Goal: Navigation & Orientation: Find specific page/section

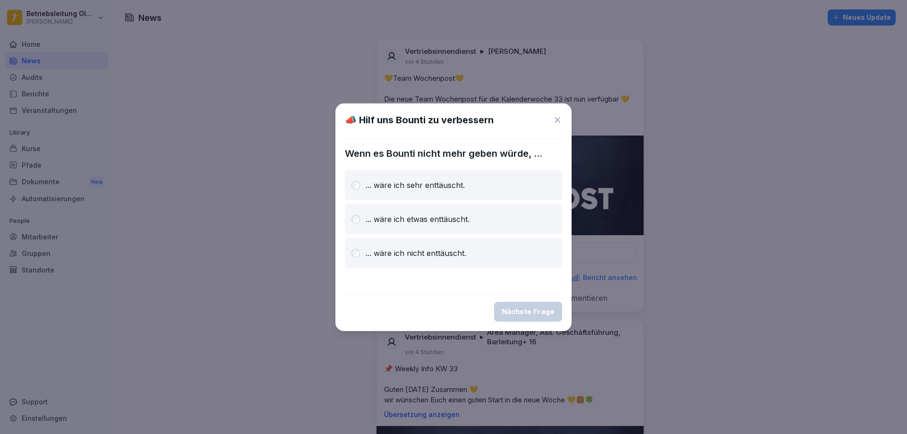
click at [560, 116] on icon at bounding box center [557, 119] width 9 height 9
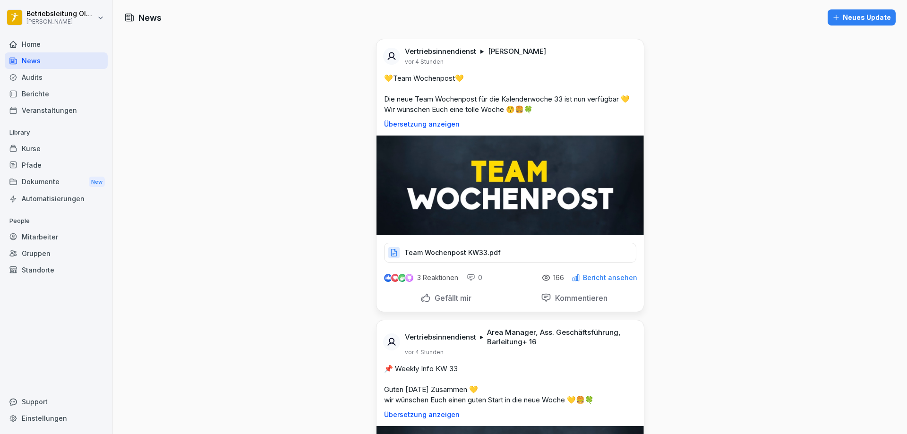
click at [38, 240] on div "Mitarbeiter" at bounding box center [56, 237] width 103 height 17
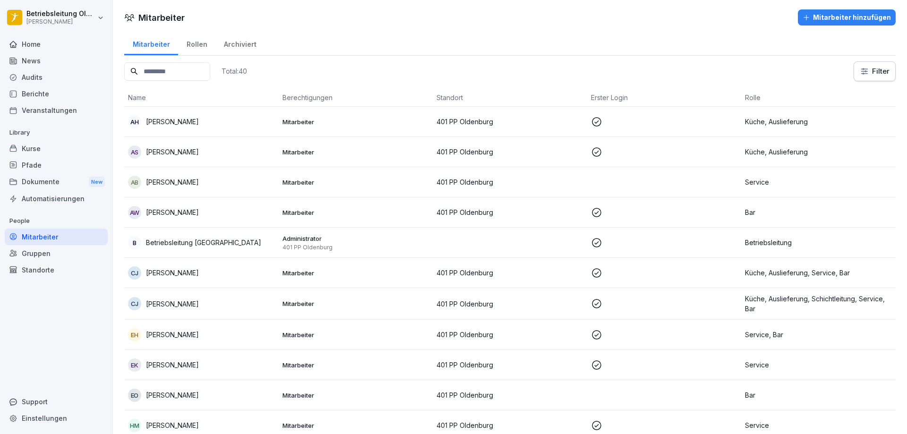
click at [254, 40] on div "Archiviert" at bounding box center [239, 43] width 49 height 24
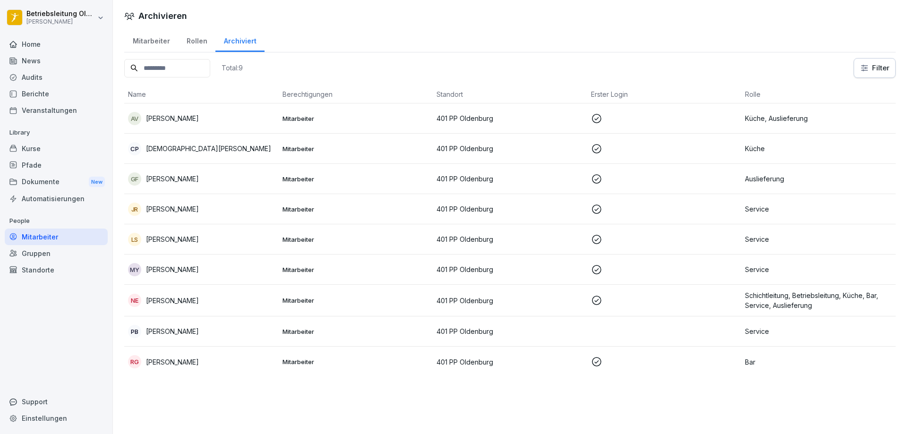
click at [298, 214] on td "Mitarbeiter" at bounding box center [356, 209] width 154 height 30
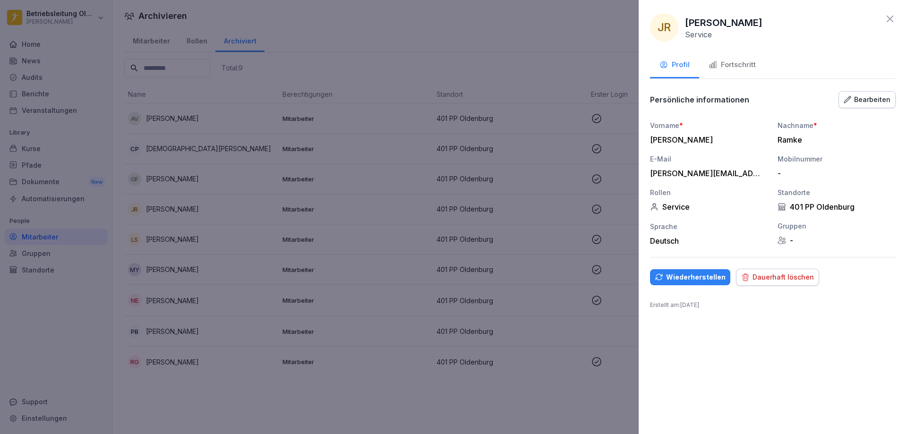
click at [721, 277] on div "Wiederherstellen" at bounding box center [690, 277] width 71 height 10
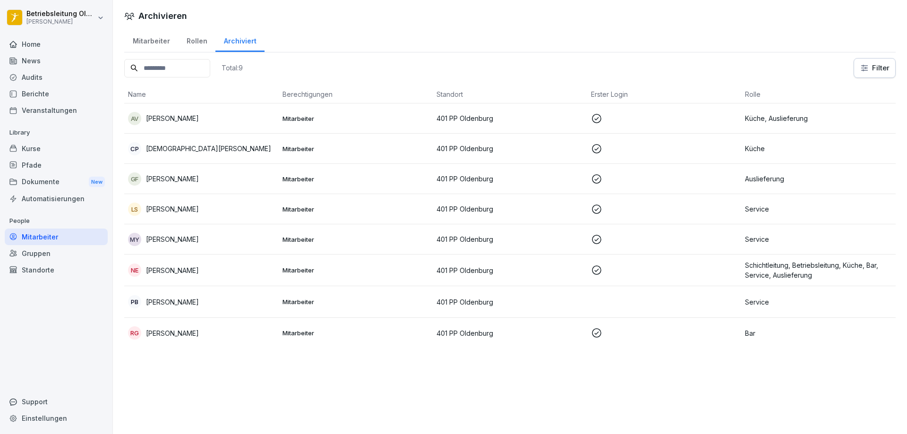
click at [145, 40] on div "Mitarbeiter" at bounding box center [151, 40] width 54 height 24
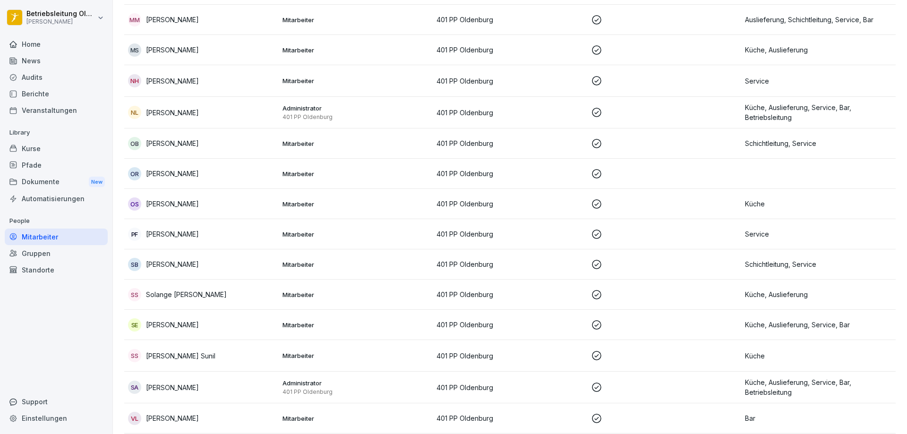
scroll to position [938, 0]
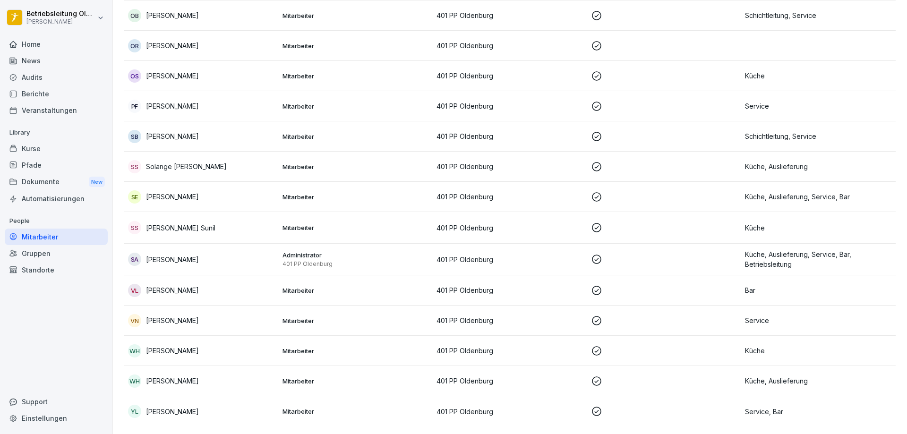
click at [227, 345] on div "WH Wallat Hussein" at bounding box center [201, 350] width 147 height 13
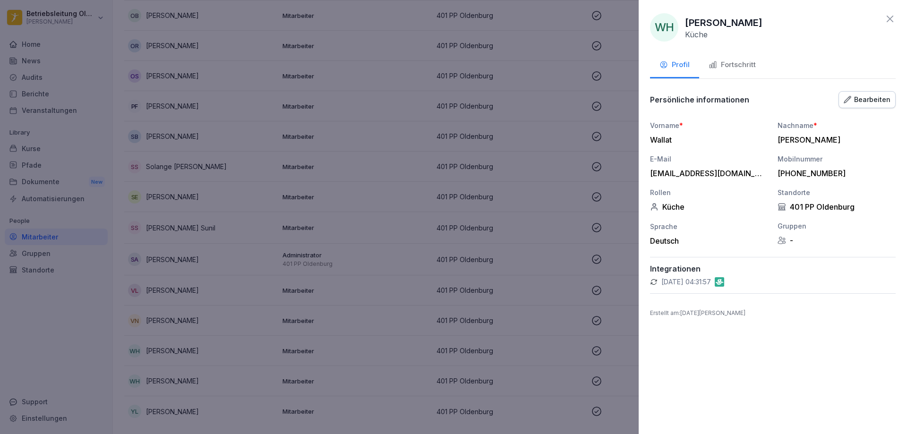
click at [733, 75] on button "Fortschritt" at bounding box center [732, 66] width 66 height 26
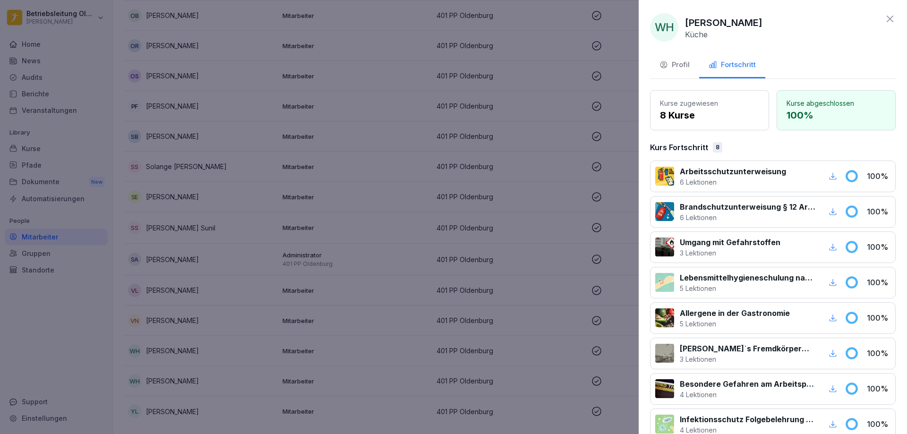
click at [884, 23] on icon at bounding box center [889, 18] width 11 height 11
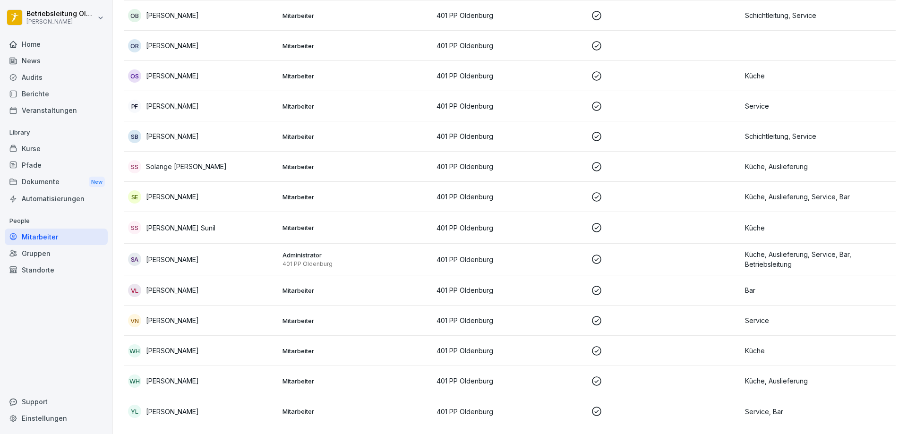
click at [197, 253] on div "SA [PERSON_NAME]" at bounding box center [201, 259] width 147 height 13
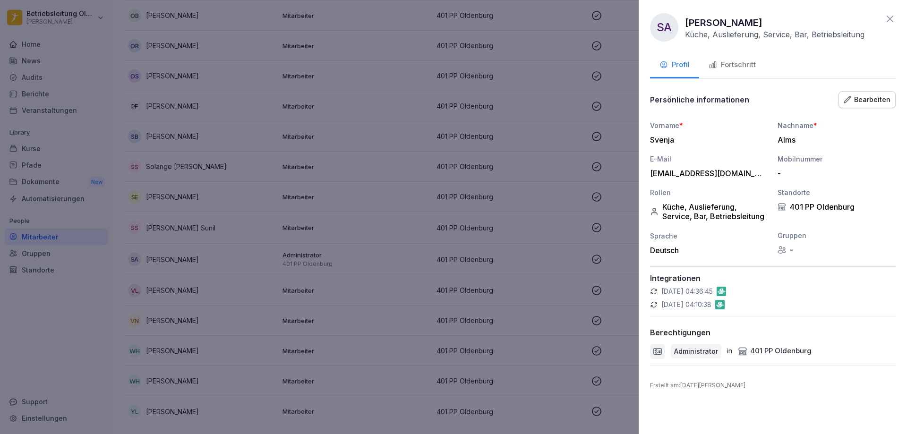
click at [721, 67] on div "Fortschritt" at bounding box center [732, 65] width 47 height 11
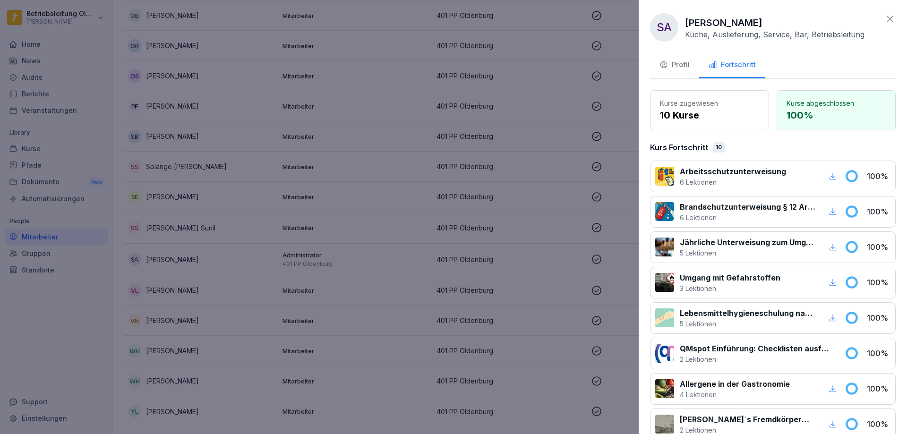
click at [694, 66] on button "Profil" at bounding box center [674, 66] width 49 height 26
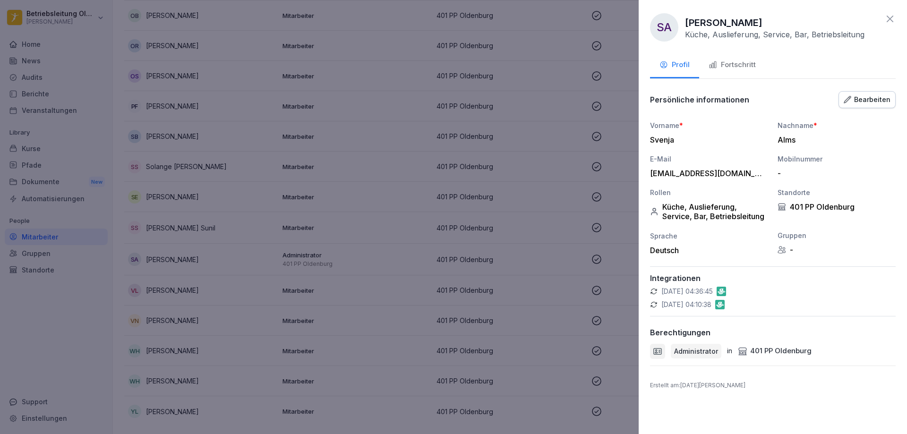
click at [508, 181] on div at bounding box center [453, 217] width 907 height 434
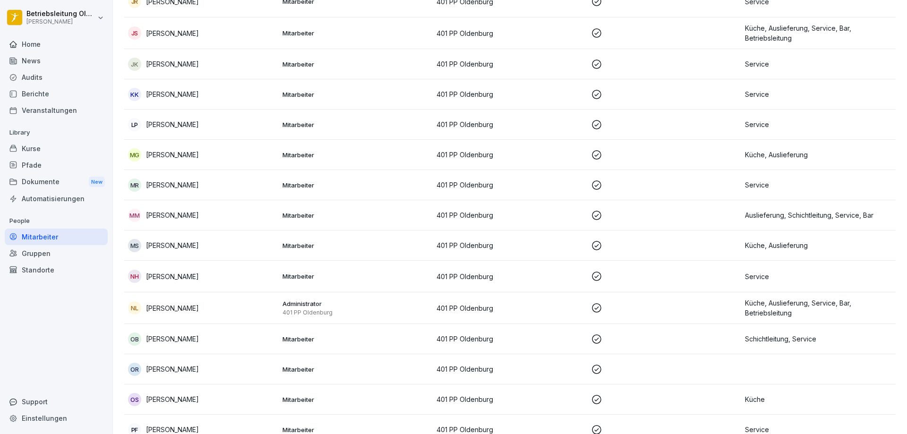
scroll to position [560, 0]
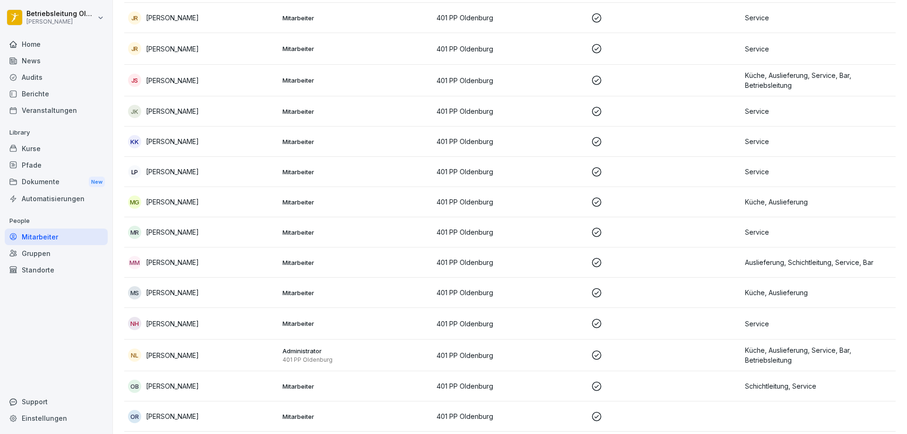
click at [192, 323] on p "[PERSON_NAME]" at bounding box center [172, 324] width 53 height 10
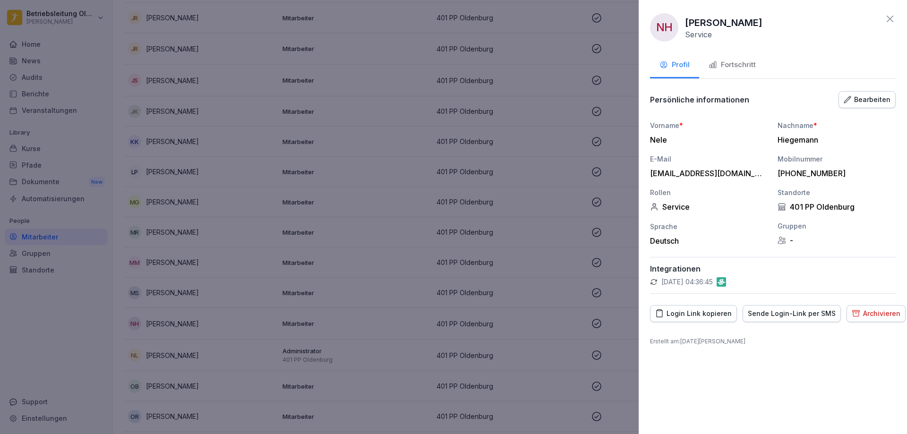
click at [739, 60] on div "Fortschritt" at bounding box center [732, 65] width 47 height 11
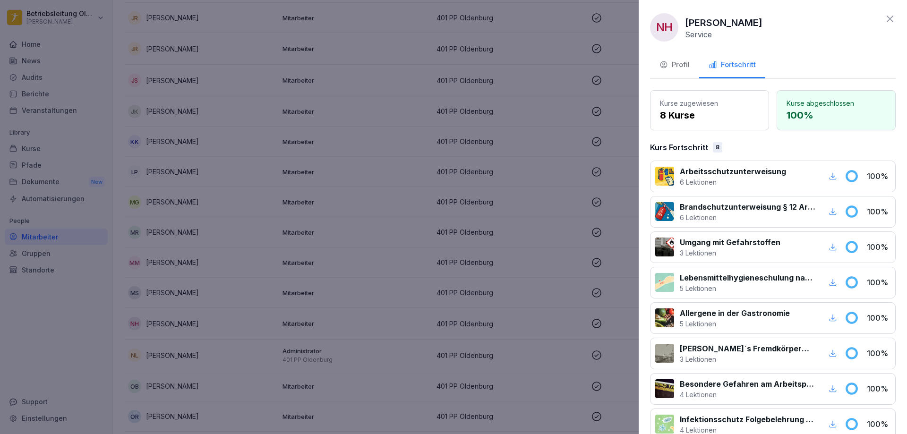
click at [394, 238] on div at bounding box center [453, 217] width 907 height 434
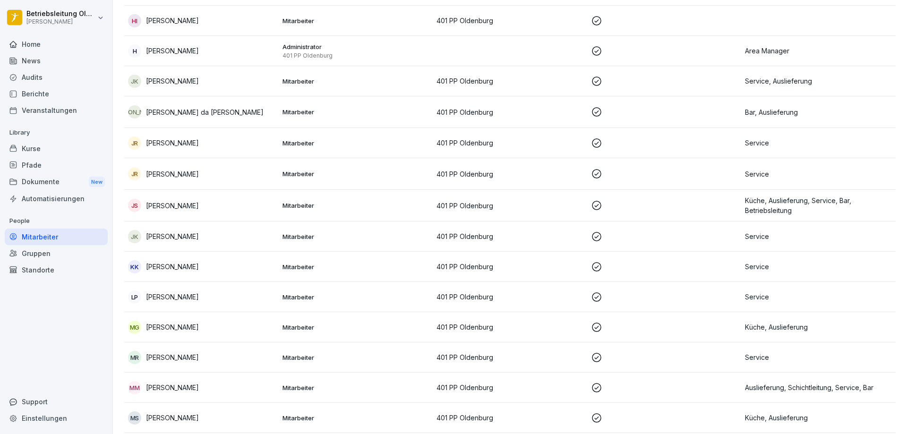
scroll to position [419, 0]
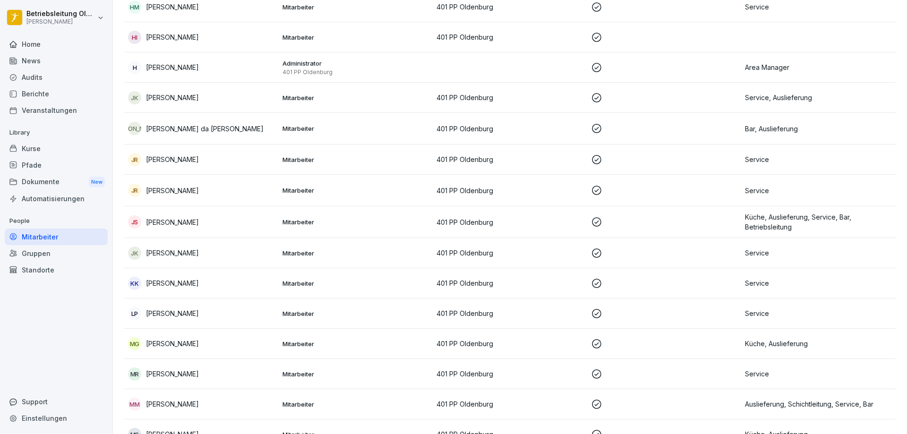
click at [204, 283] on div "KK [PERSON_NAME]" at bounding box center [201, 283] width 147 height 13
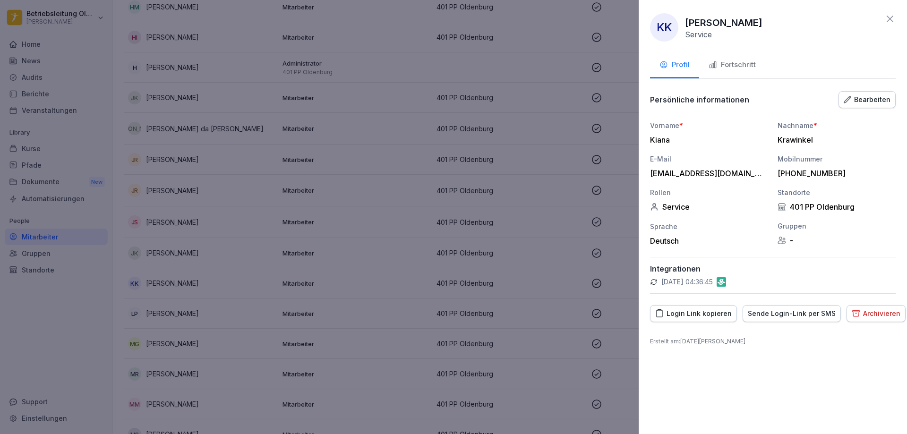
click at [761, 58] on button "Fortschritt" at bounding box center [732, 66] width 66 height 26
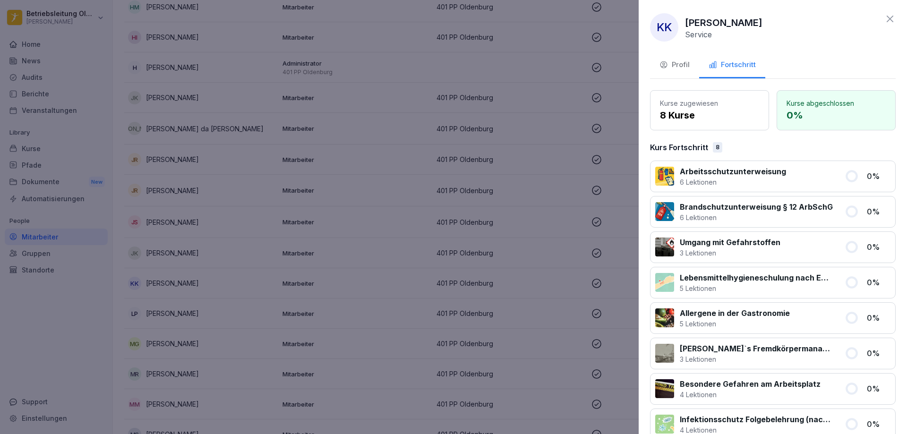
click at [665, 60] on div "Profil" at bounding box center [674, 65] width 30 height 11
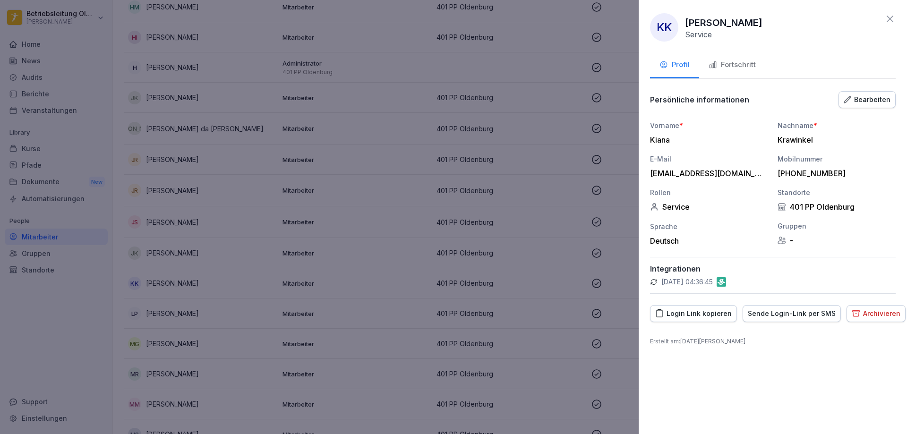
click at [860, 308] on div "Archivieren" at bounding box center [876, 313] width 49 height 10
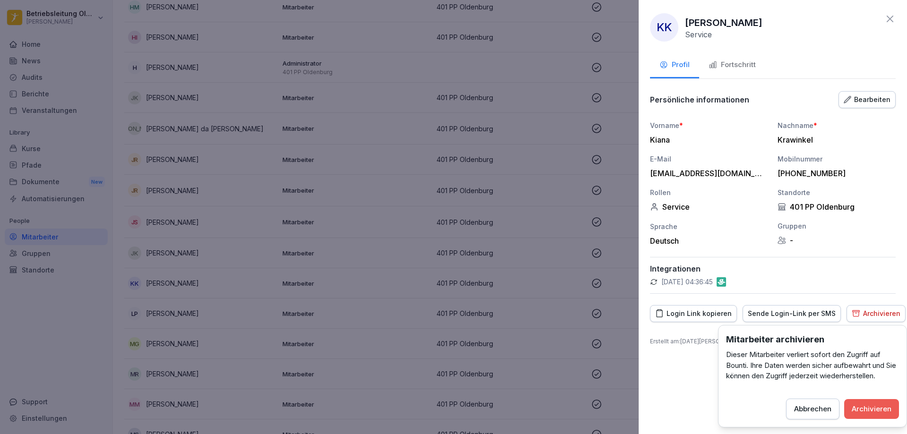
click at [868, 410] on div "Archivieren" at bounding box center [872, 409] width 40 height 10
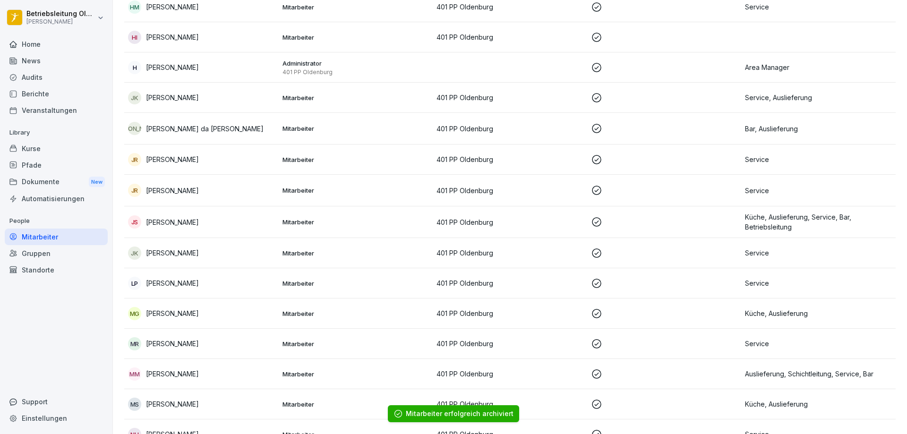
click at [207, 247] on div "JK [PERSON_NAME]" at bounding box center [201, 253] width 147 height 13
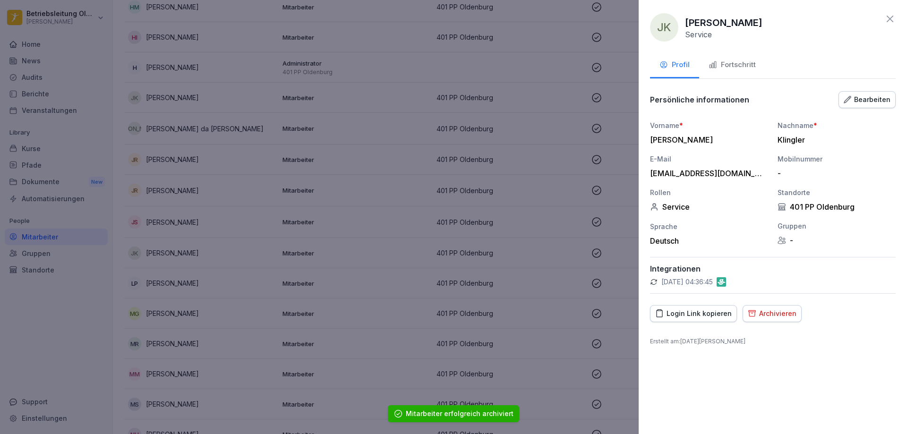
click at [749, 61] on div "Fortschritt" at bounding box center [732, 65] width 47 height 11
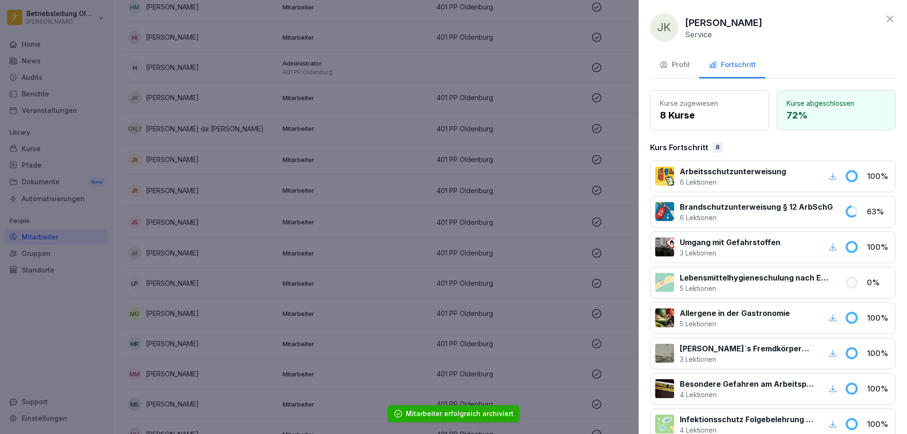
click at [493, 208] on div at bounding box center [453, 217] width 907 height 434
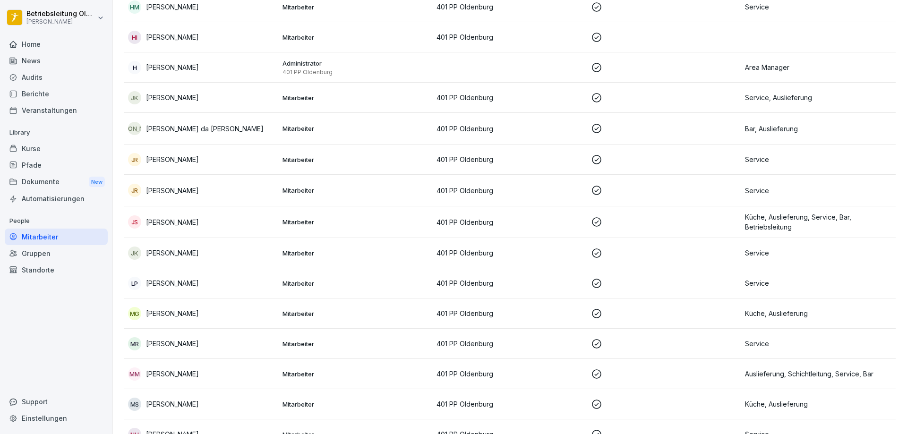
click at [166, 218] on p "[PERSON_NAME]" at bounding box center [172, 222] width 53 height 10
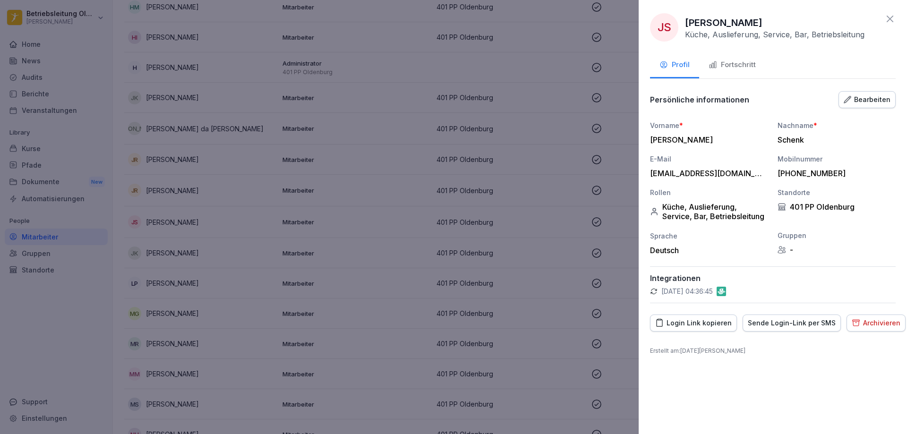
click at [744, 67] on div "Fortschritt" at bounding box center [732, 65] width 47 height 11
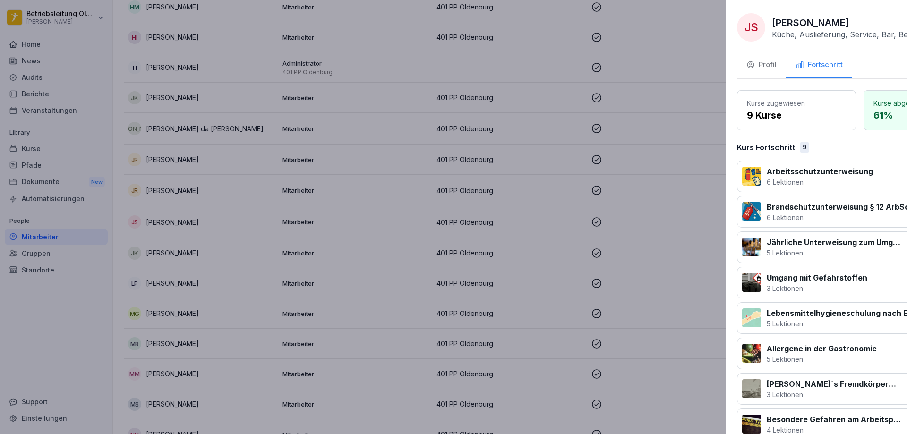
click at [495, 161] on div at bounding box center [453, 217] width 907 height 434
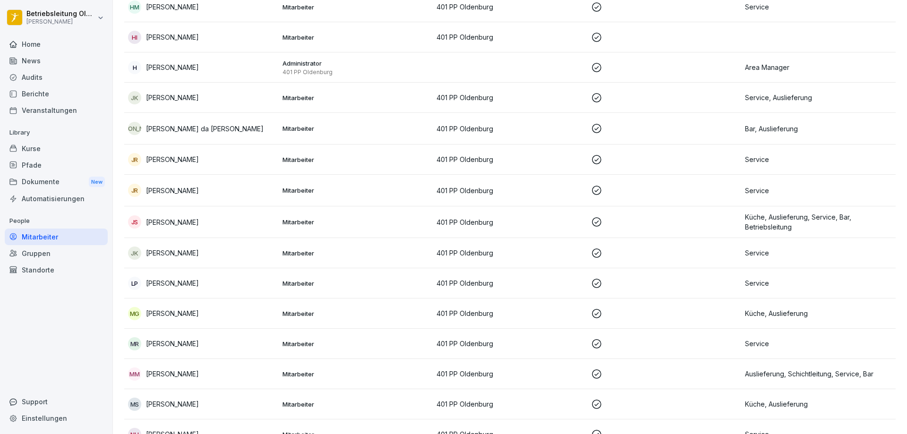
click at [198, 193] on div "JR [PERSON_NAME]" at bounding box center [201, 190] width 147 height 13
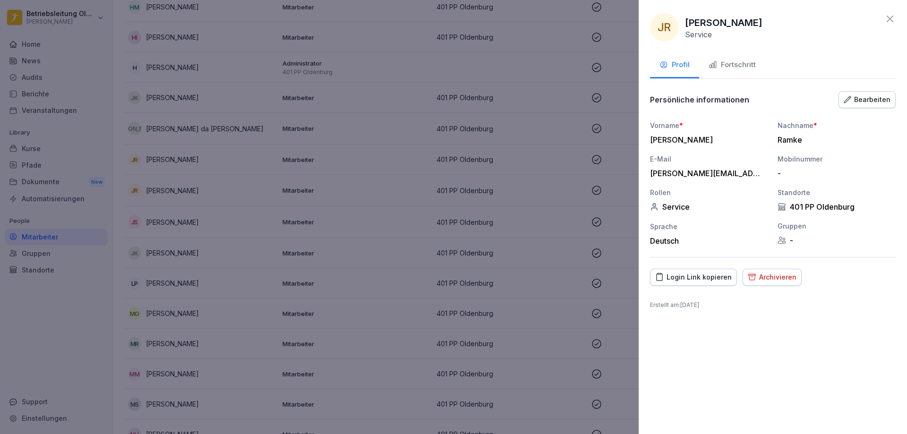
click at [732, 69] on div "Fortschritt" at bounding box center [732, 65] width 47 height 11
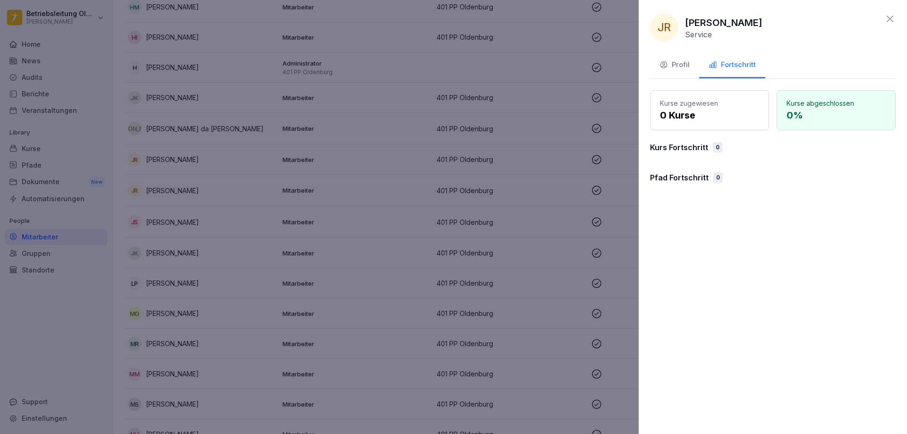
click at [896, 24] on div "JR [PERSON_NAME] Service Profil Fortschritt Kurse zugewiesen 0 Kurse Kurse abge…" at bounding box center [773, 217] width 268 height 434
click at [351, 140] on div at bounding box center [453, 217] width 907 height 434
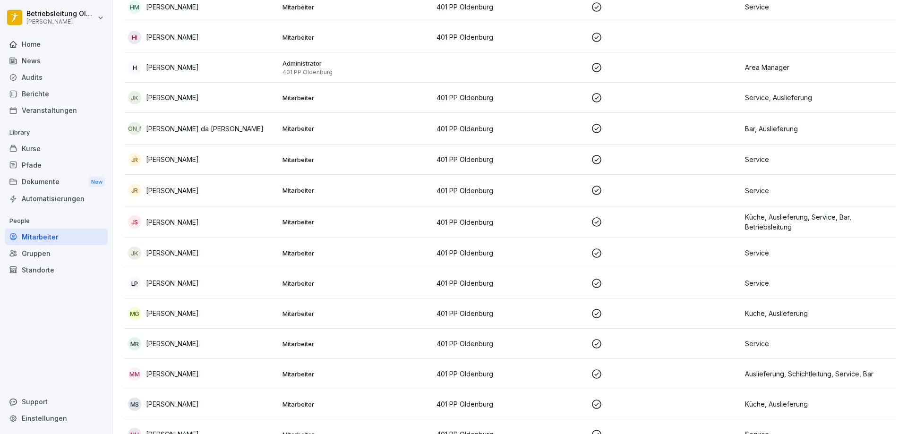
click at [353, 149] on td "Mitarbeiter" at bounding box center [356, 160] width 154 height 30
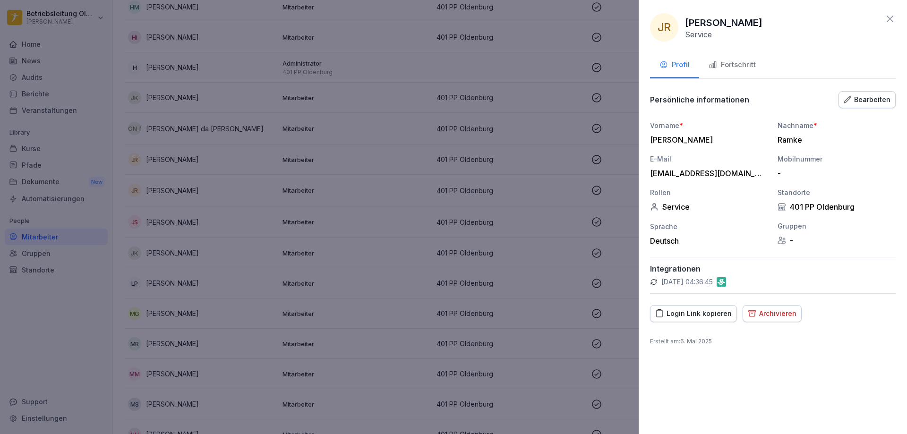
click at [729, 66] on div "Fortschritt" at bounding box center [732, 65] width 47 height 11
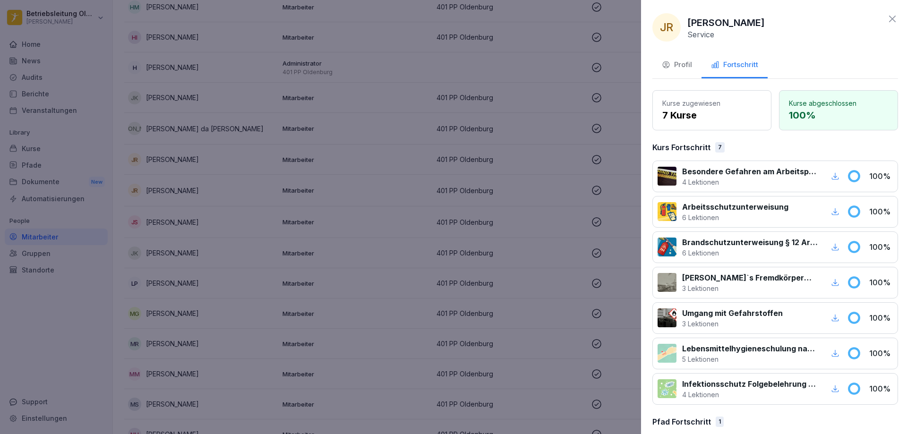
click at [391, 159] on div at bounding box center [453, 217] width 907 height 434
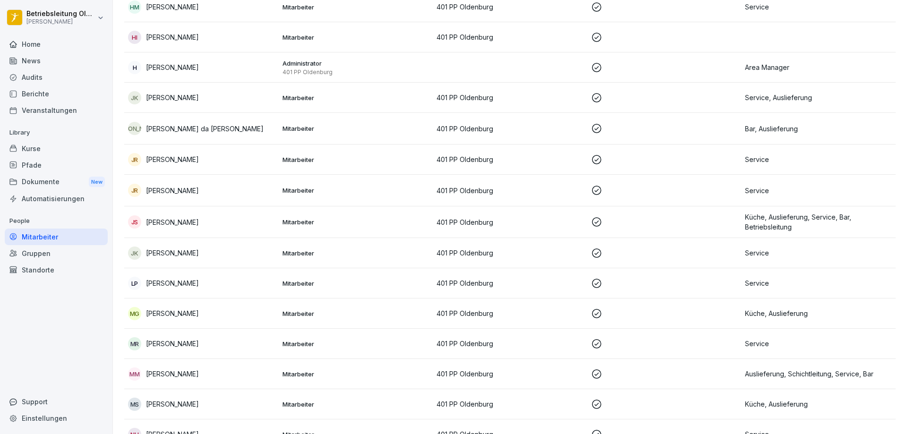
click at [283, 197] on td "Mitarbeiter" at bounding box center [356, 191] width 154 height 32
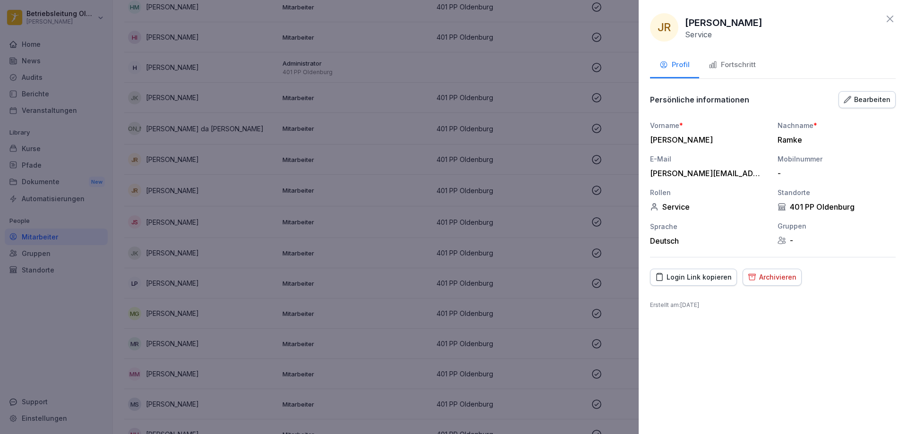
click at [746, 53] on div "JR [PERSON_NAME] Service Profil Fortschritt Persönliche informationen Bearbeite…" at bounding box center [773, 217] width 268 height 434
click at [748, 63] on div "Fortschritt" at bounding box center [732, 65] width 47 height 11
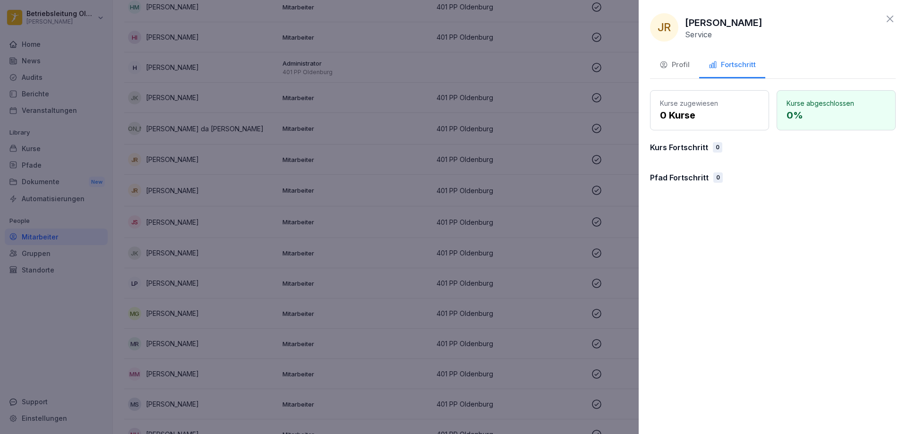
click at [673, 69] on div "Profil" at bounding box center [674, 65] width 30 height 11
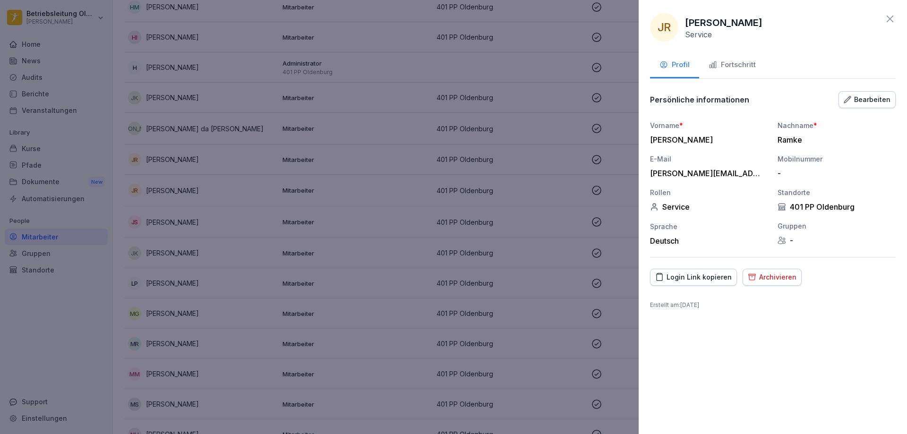
click at [899, 6] on div "JR [PERSON_NAME] Service Profil Fortschritt Persönliche informationen Bearbeite…" at bounding box center [773, 217] width 268 height 434
click at [891, 9] on div "JR [PERSON_NAME] Service Profil Fortschritt Persönliche informationen Bearbeite…" at bounding box center [773, 217] width 268 height 434
click at [890, 22] on icon at bounding box center [889, 18] width 11 height 11
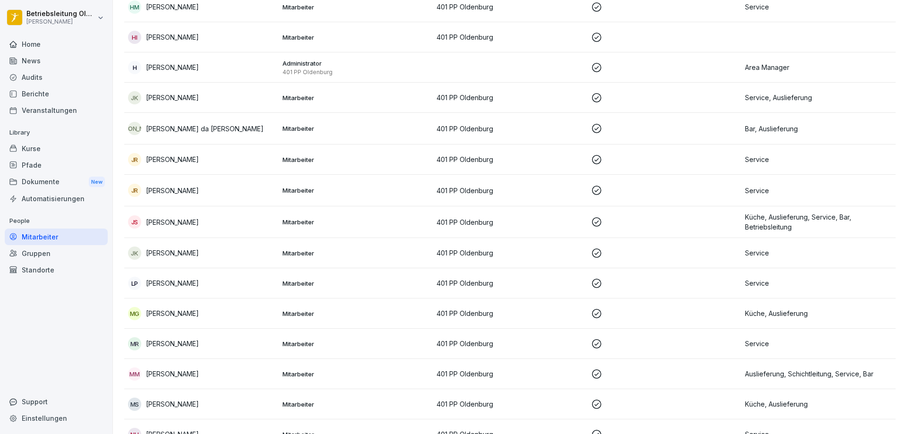
click at [247, 165] on div "JR [PERSON_NAME]" at bounding box center [201, 159] width 147 height 13
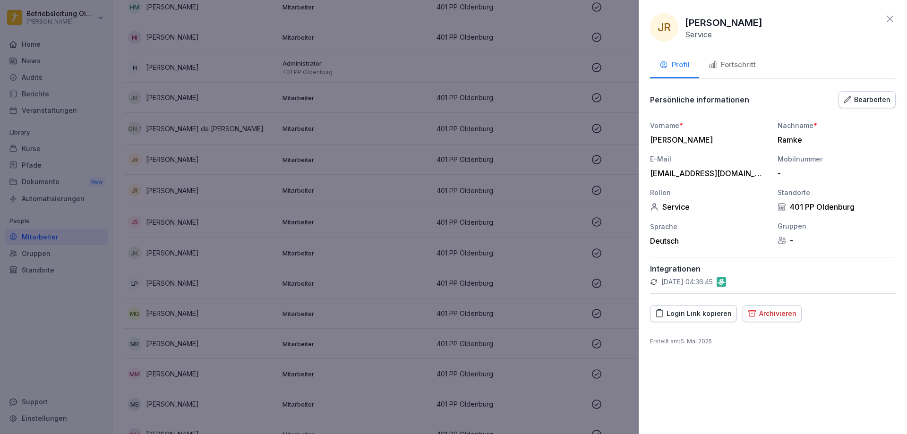
click at [744, 47] on div "JR [PERSON_NAME] Service Profil Fortschritt Persönliche informationen Bearbeite…" at bounding box center [773, 217] width 268 height 434
click at [745, 57] on button "Fortschritt" at bounding box center [732, 66] width 66 height 26
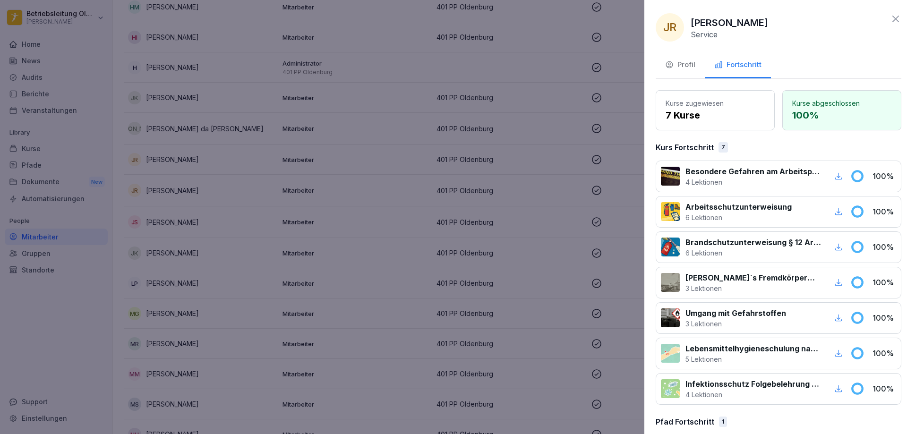
click at [569, 142] on div at bounding box center [453, 217] width 907 height 434
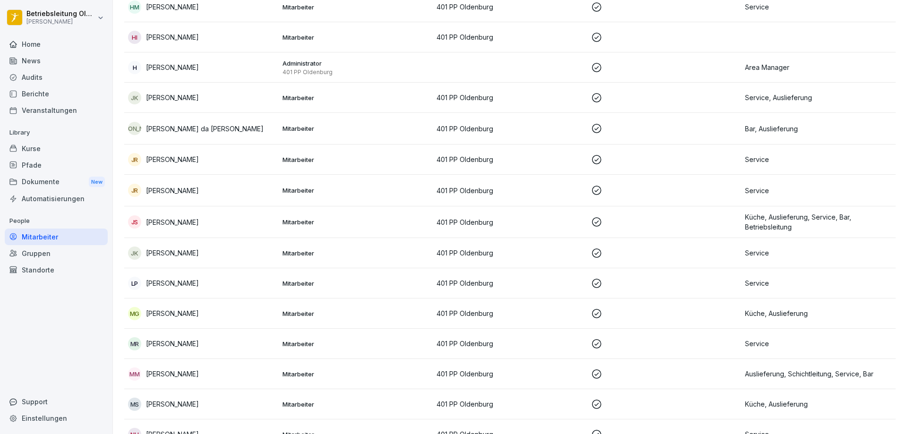
click at [169, 186] on p "[PERSON_NAME]" at bounding box center [172, 191] width 53 height 10
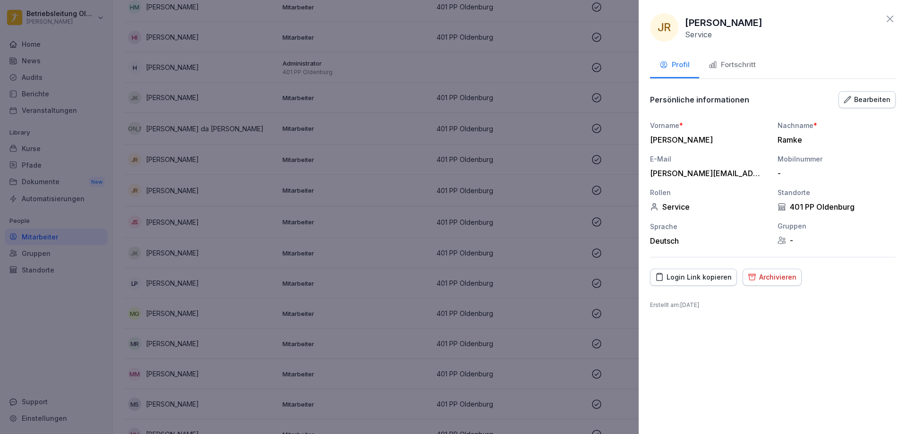
click at [752, 293] on div "JR [PERSON_NAME] Service Profil Fortschritt Persönliche informationen Bearbeite…" at bounding box center [773, 217] width 268 height 434
click at [753, 272] on div "Archivieren" at bounding box center [772, 277] width 49 height 10
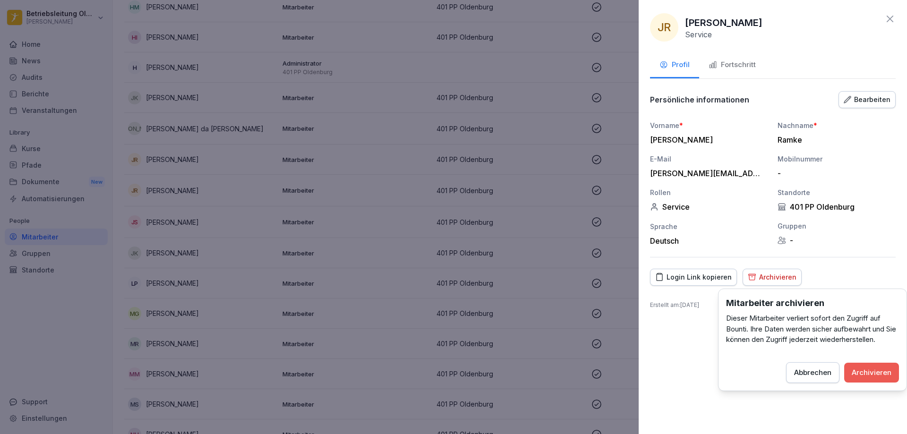
click at [887, 367] on button "Archivieren" at bounding box center [871, 373] width 55 height 20
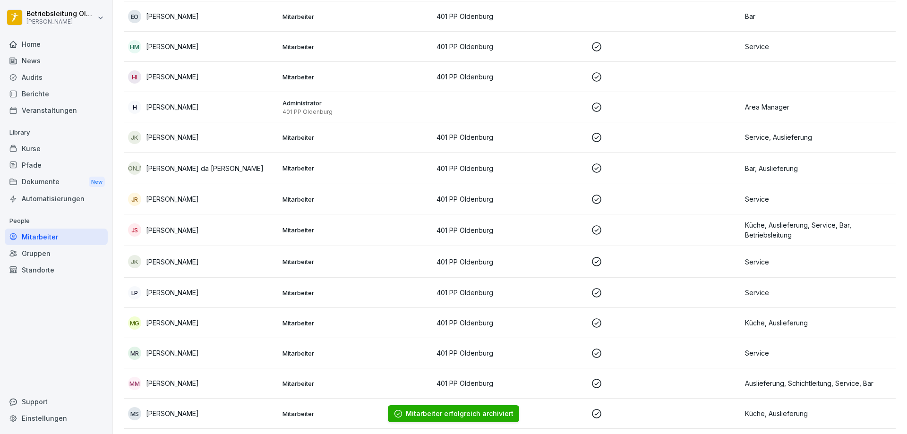
scroll to position [324, 0]
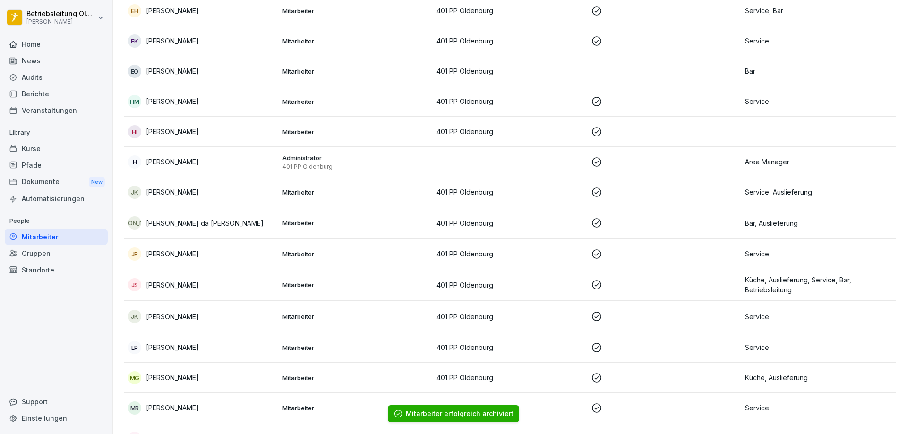
click at [298, 213] on td "Mitarbeiter" at bounding box center [356, 223] width 154 height 32
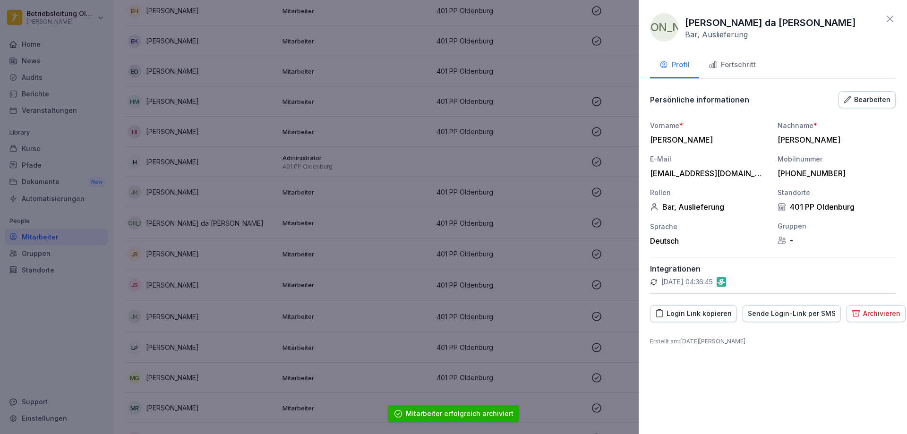
click at [742, 66] on div "Fortschritt" at bounding box center [732, 65] width 47 height 11
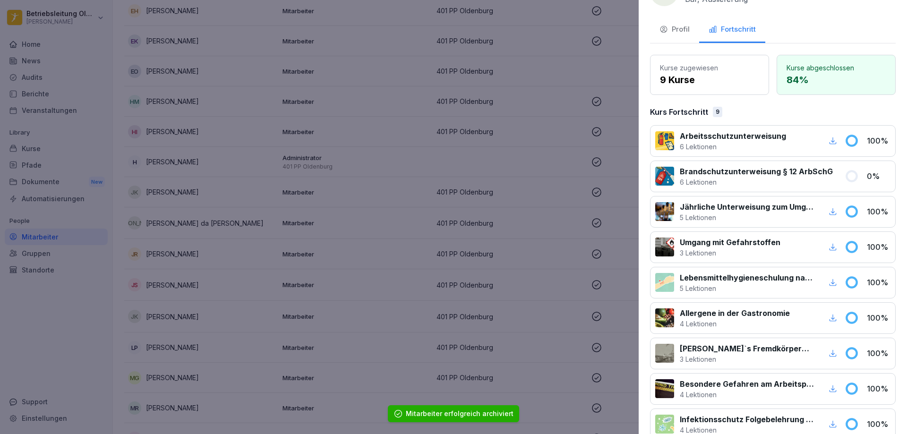
scroll to position [94, 0]
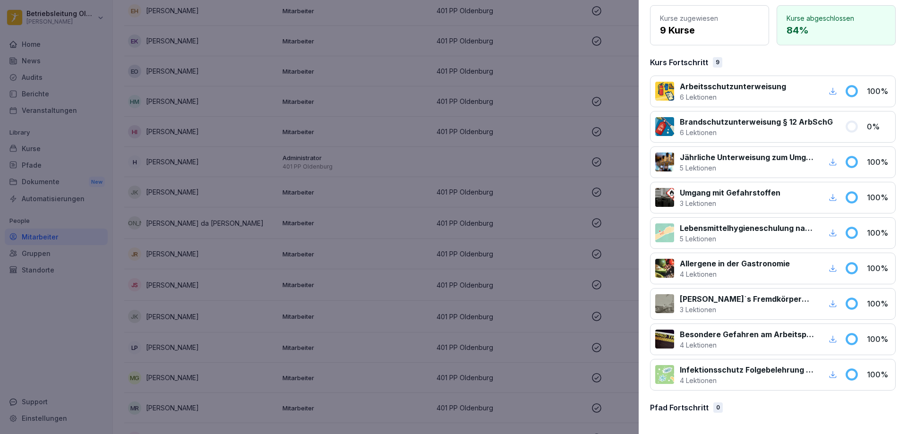
click at [420, 276] on div at bounding box center [453, 217] width 907 height 434
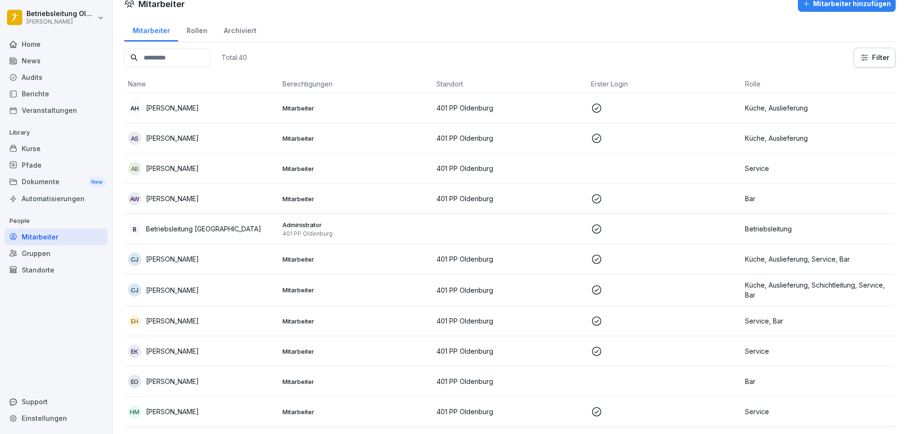
scroll to position [0, 0]
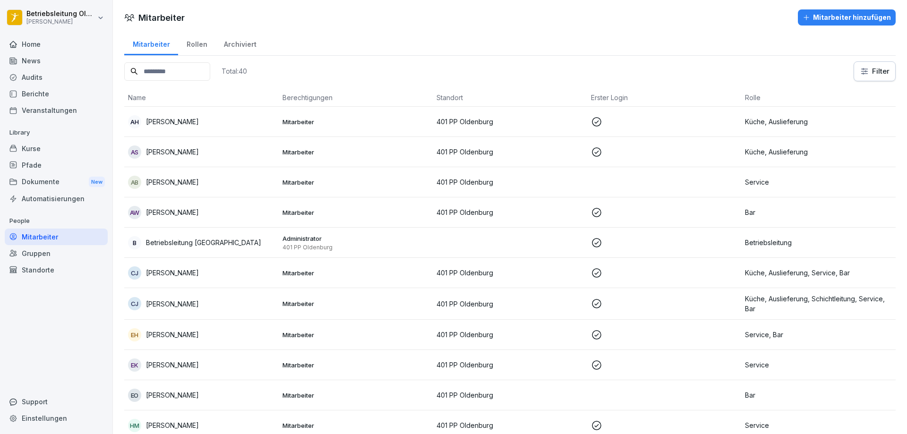
click at [190, 248] on div "B Betriebsleitung [GEOGRAPHIC_DATA]" at bounding box center [201, 242] width 147 height 13
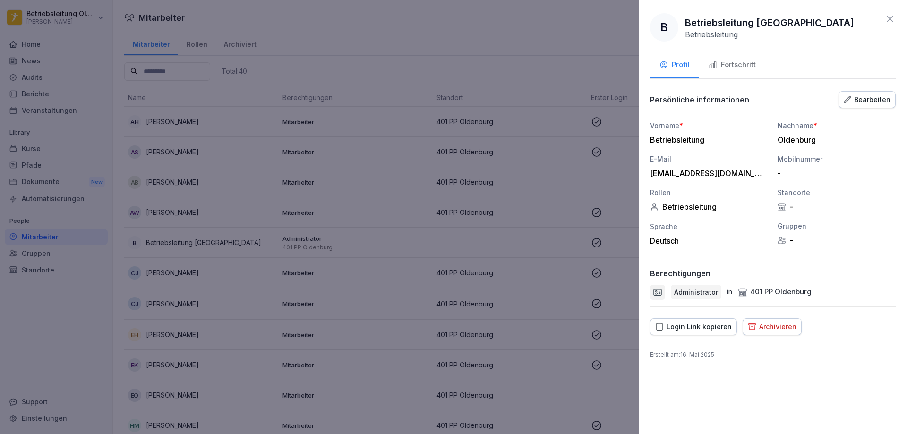
click at [713, 71] on button "Fortschritt" at bounding box center [732, 66] width 66 height 26
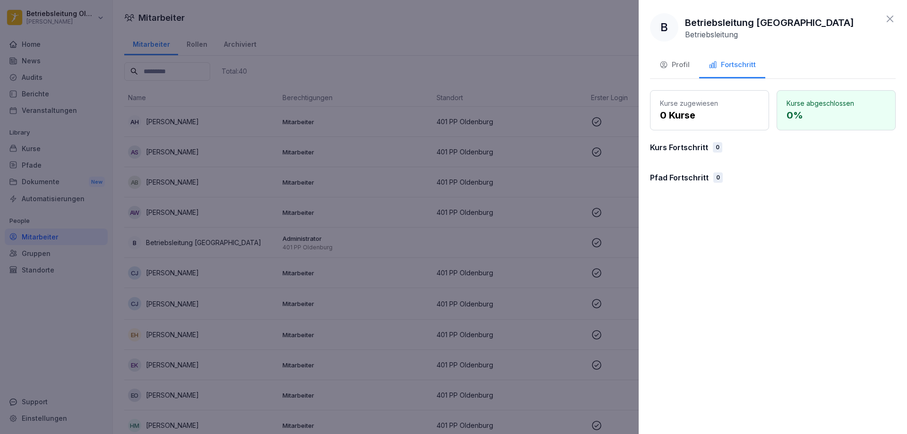
click at [537, 178] on div at bounding box center [453, 217] width 907 height 434
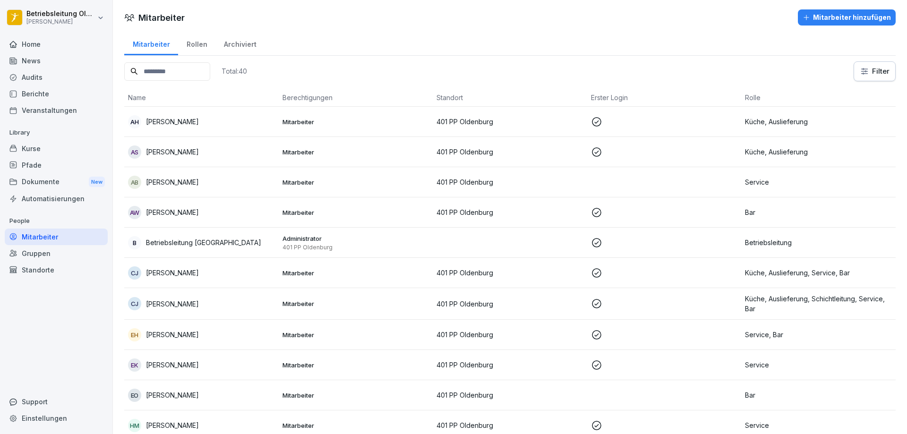
click at [283, 182] on p "Mitarbeiter" at bounding box center [356, 182] width 147 height 9
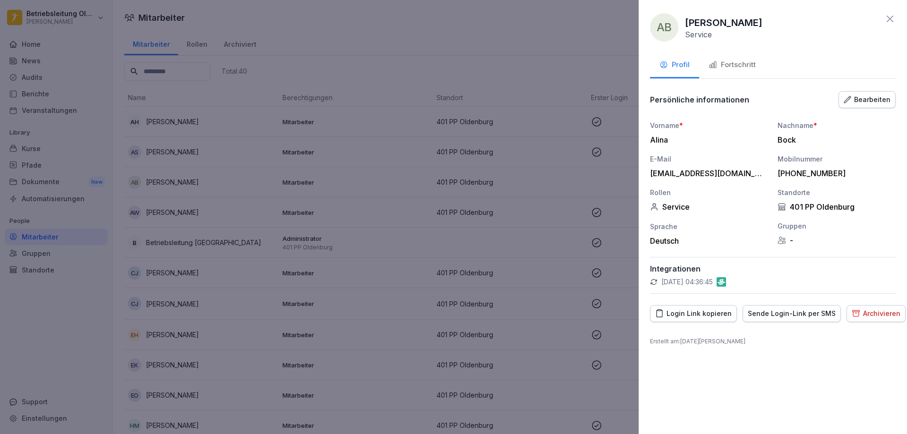
click at [740, 63] on div "Fortschritt" at bounding box center [732, 65] width 47 height 11
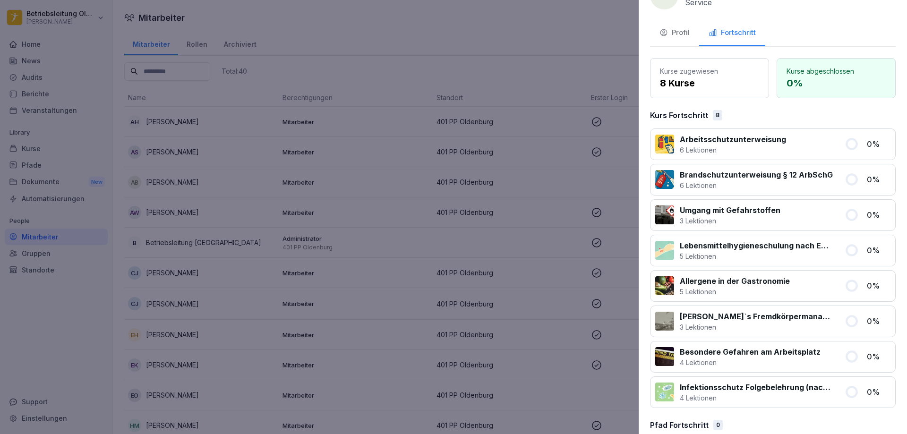
scroll to position [50, 0]
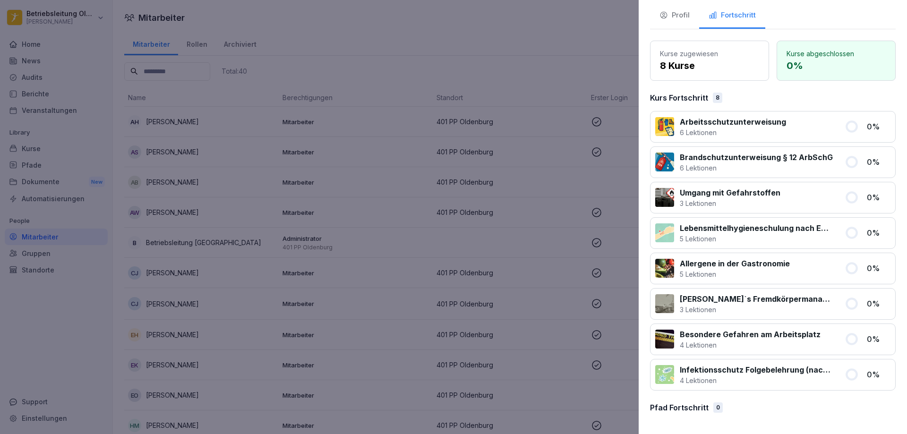
click at [677, 15] on div "Profil" at bounding box center [674, 15] width 30 height 11
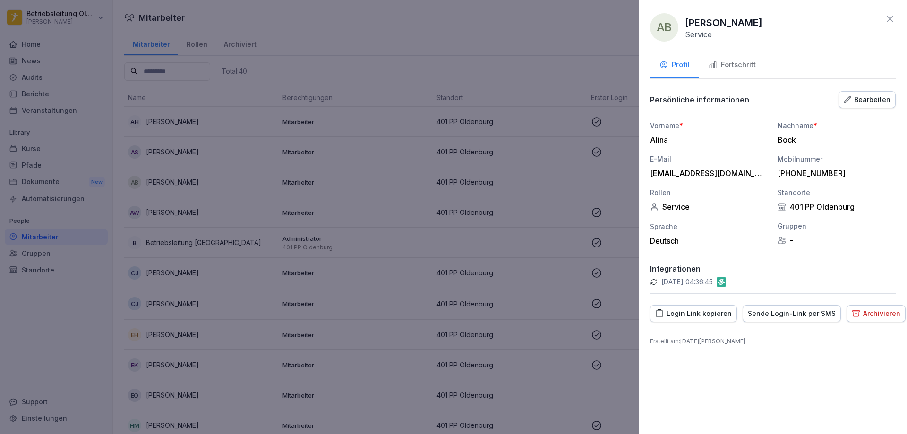
scroll to position [0, 0]
click at [853, 313] on icon "button" at bounding box center [856, 313] width 7 height 6
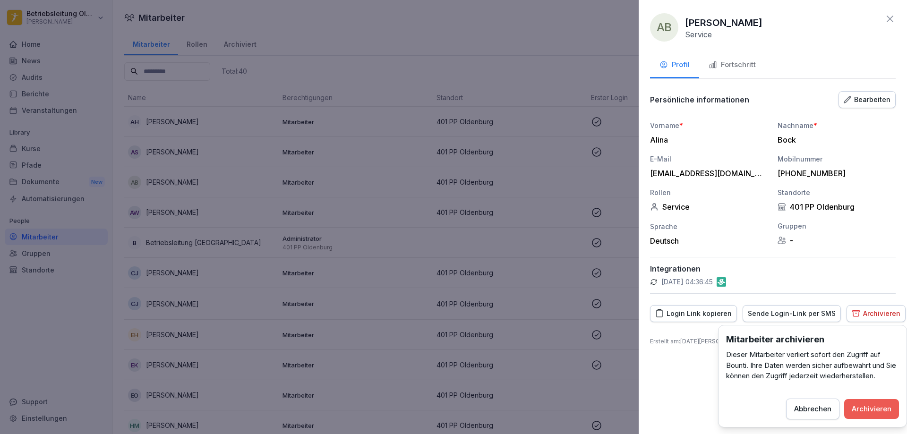
click at [861, 401] on button "Archivieren" at bounding box center [871, 409] width 55 height 20
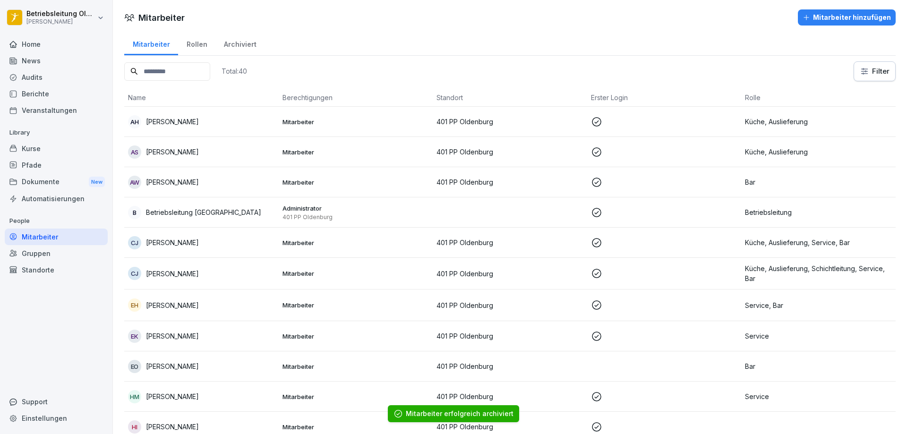
click at [49, 50] on div "Home" at bounding box center [56, 44] width 103 height 17
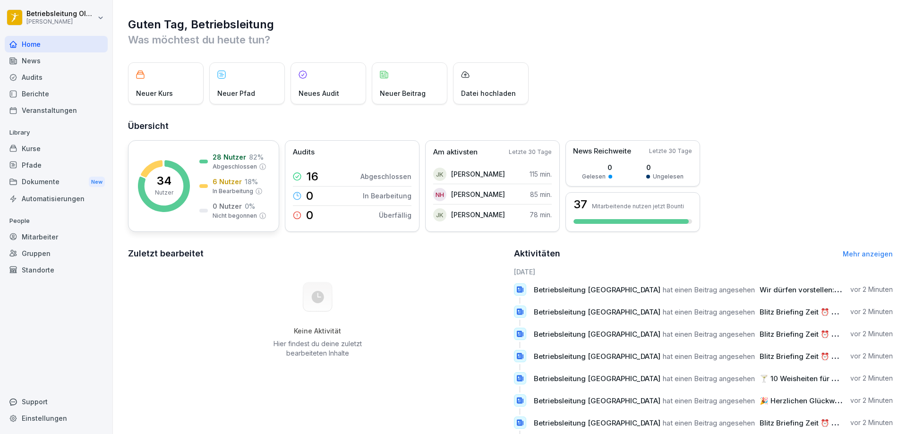
click at [183, 167] on rect at bounding box center [164, 186] width 52 height 52
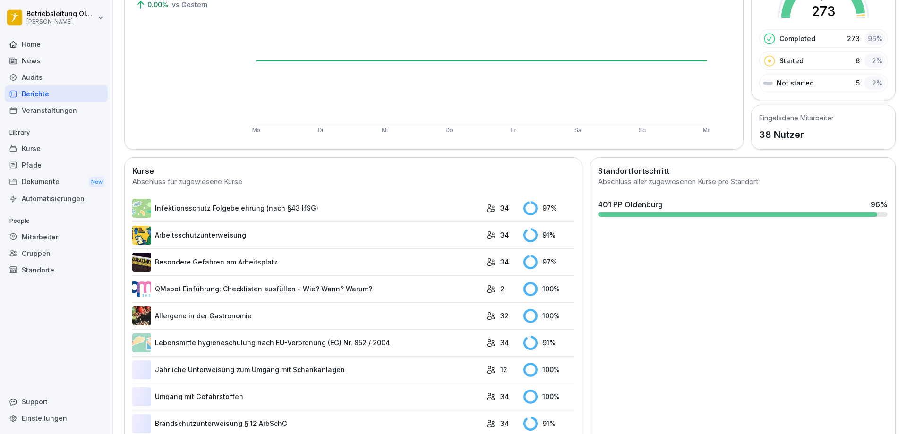
scroll to position [170, 0]
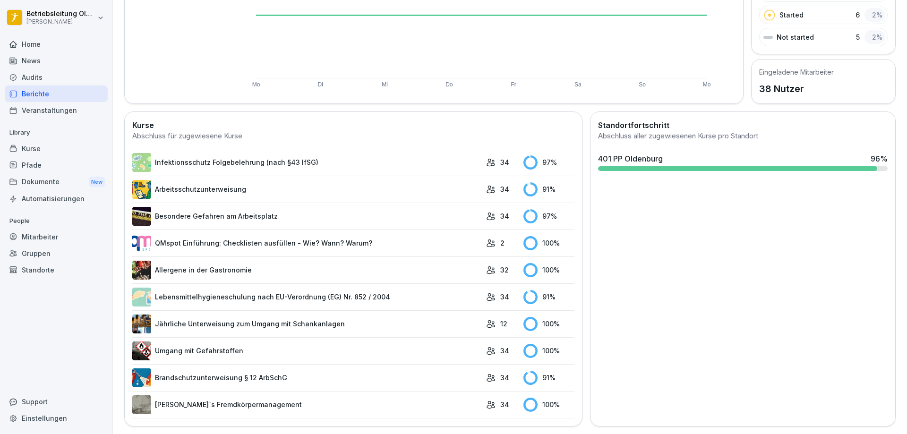
click at [344, 153] on link "Infektionsschutz Folgebelehrung (nach §43 IfSG)" at bounding box center [306, 162] width 349 height 19
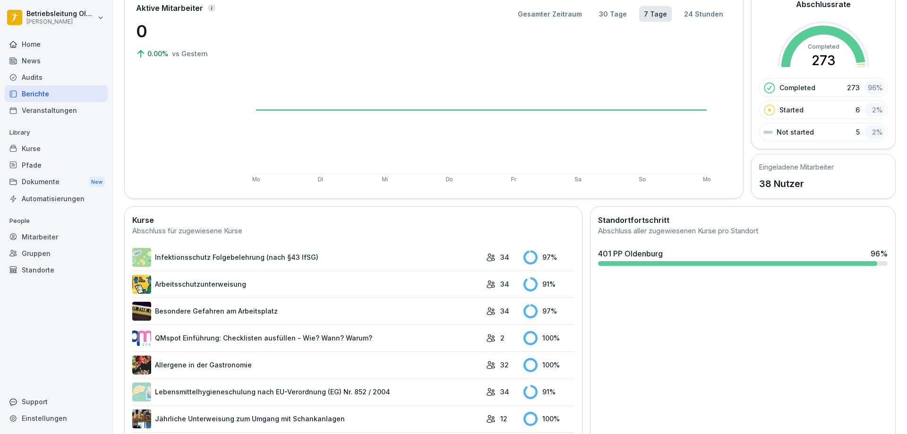
scroll to position [170, 0]
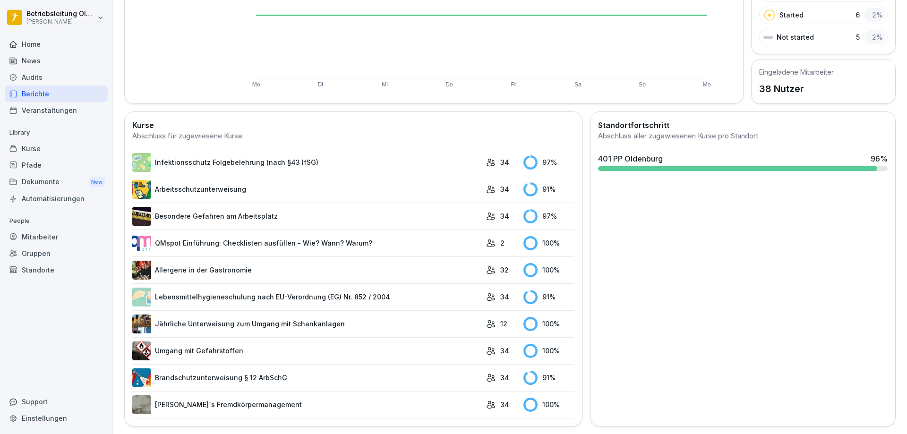
click at [274, 291] on link "Lebensmittelhygieneschulung nach EU-Verordnung (EG) Nr. 852 / 2004" at bounding box center [306, 297] width 349 height 19
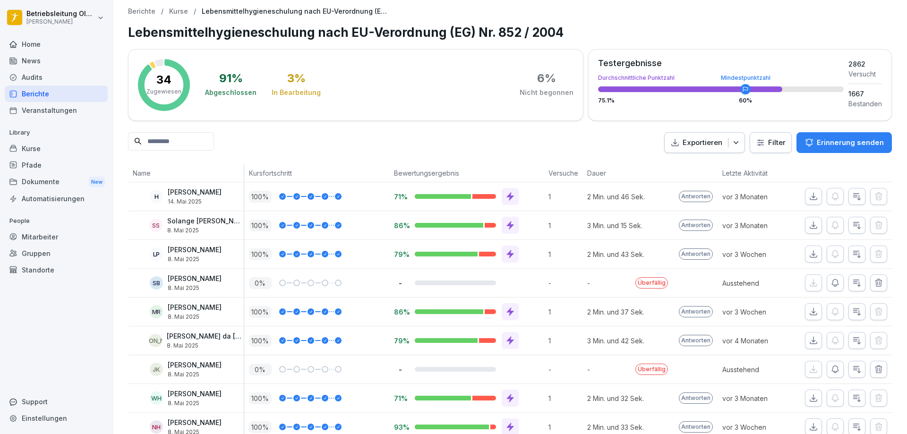
click at [40, 115] on div "Veranstaltungen" at bounding box center [56, 110] width 103 height 17
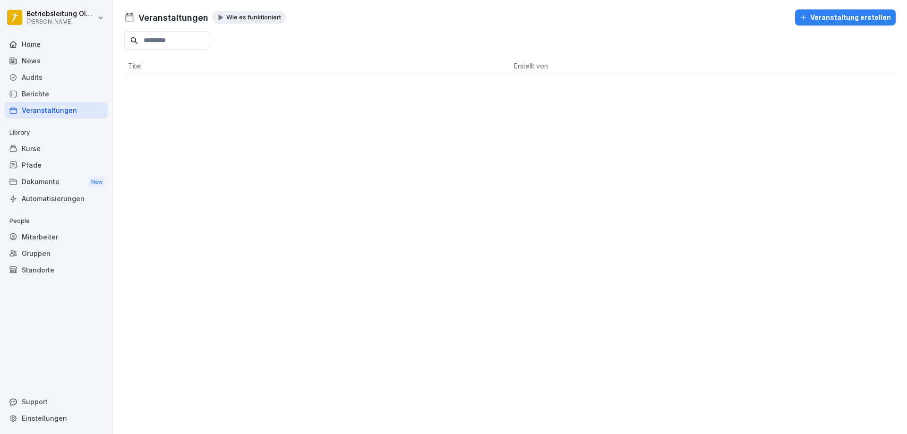
click at [51, 62] on div "News" at bounding box center [56, 60] width 103 height 17
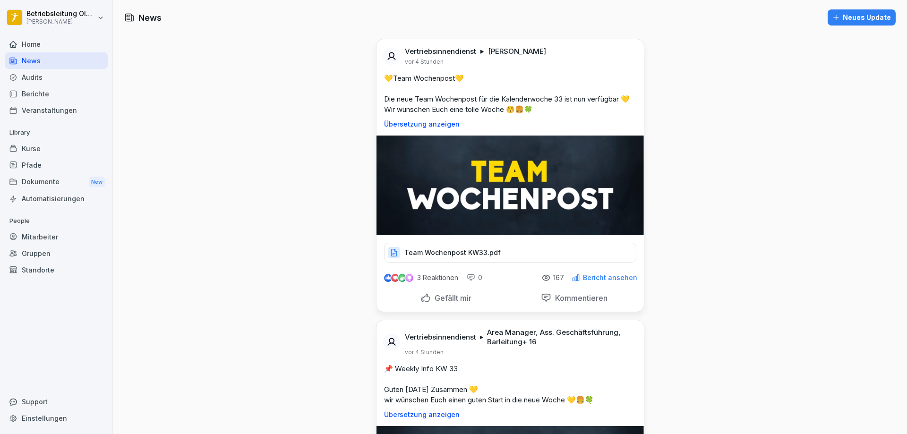
scroll to position [47, 0]
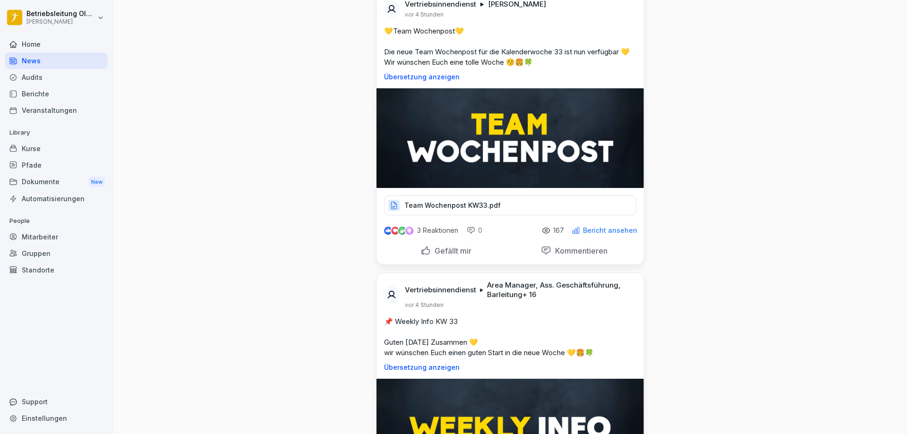
click at [442, 211] on div "Team Wochenpost KW33.pdf" at bounding box center [510, 206] width 252 height 20
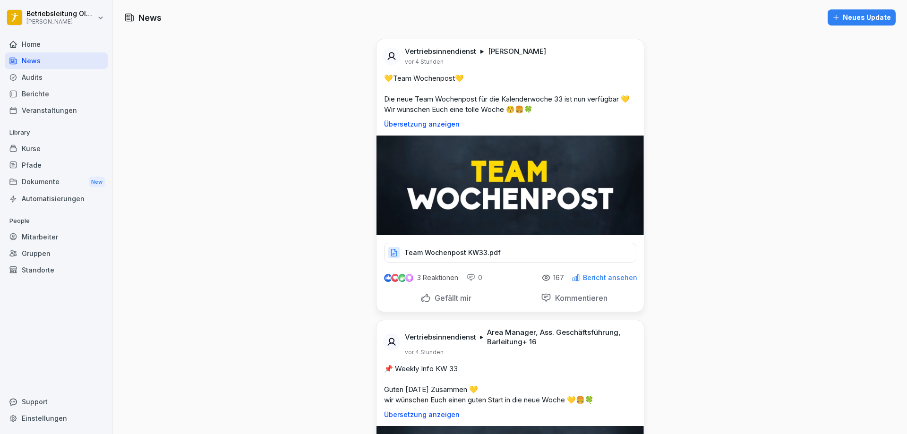
click at [37, 153] on div "Kurse" at bounding box center [56, 148] width 103 height 17
click at [47, 143] on div "Kurse" at bounding box center [56, 148] width 103 height 17
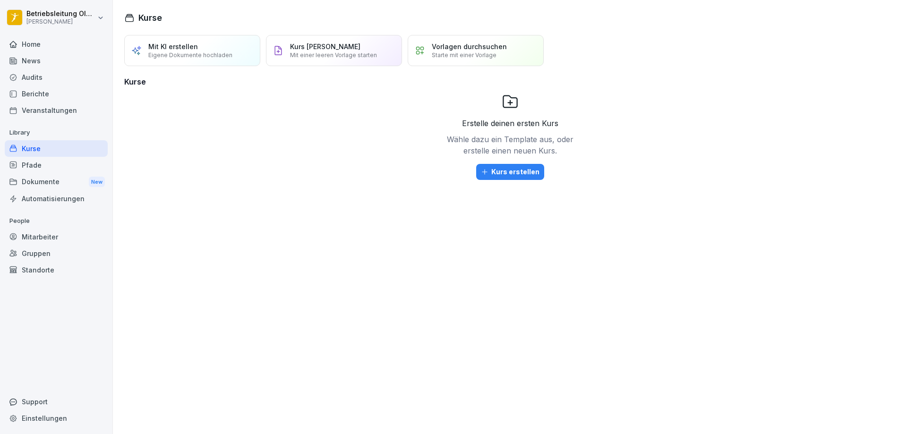
click at [23, 166] on div "Pfade" at bounding box center [56, 165] width 103 height 17
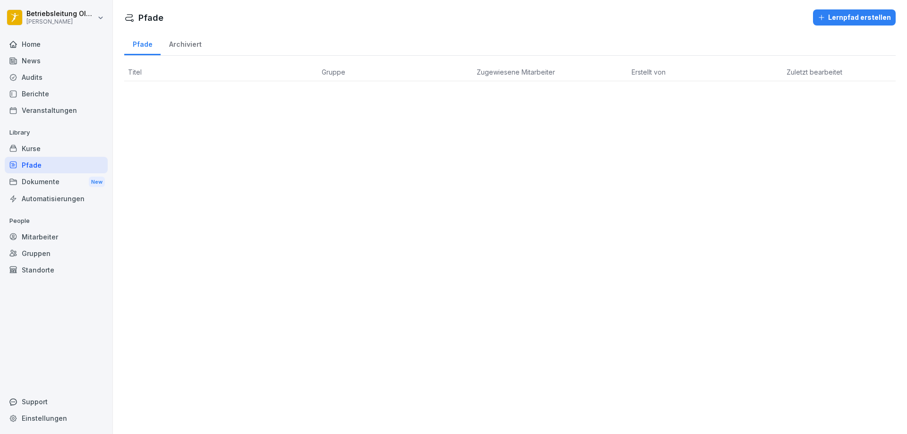
click at [66, 60] on div "News" at bounding box center [56, 60] width 103 height 17
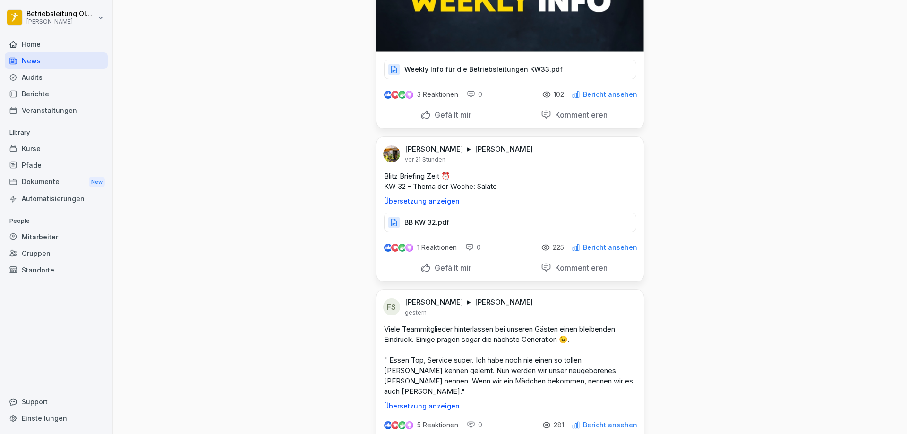
scroll to position [614, 0]
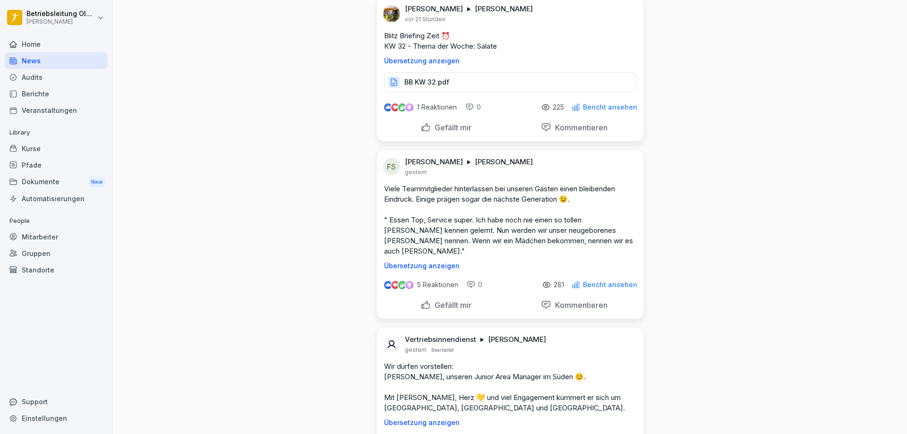
click at [413, 87] on p "BB KW 32.pdf" at bounding box center [426, 81] width 45 height 9
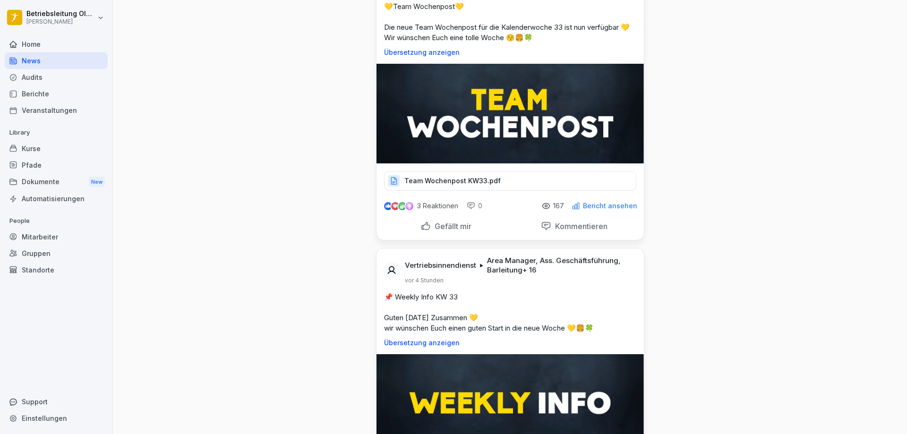
scroll to position [0, 0]
